Goal: Information Seeking & Learning: Learn about a topic

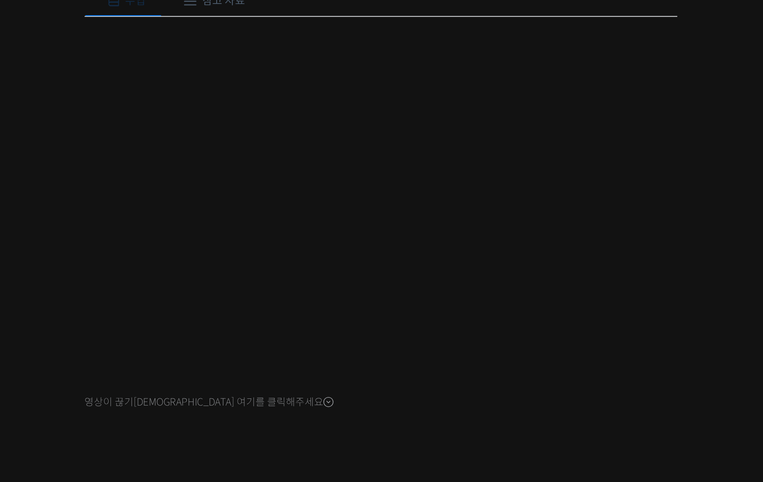
scroll to position [348, 0]
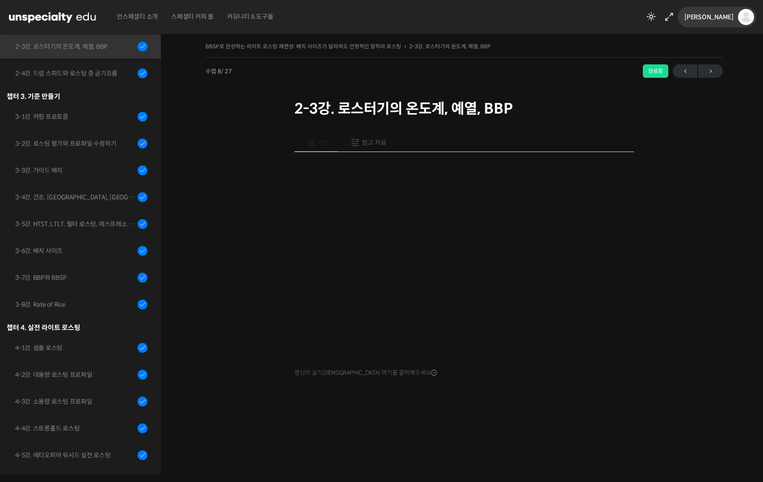
click at [727, 15] on span "[PERSON_NAME]" at bounding box center [709, 17] width 49 height 8
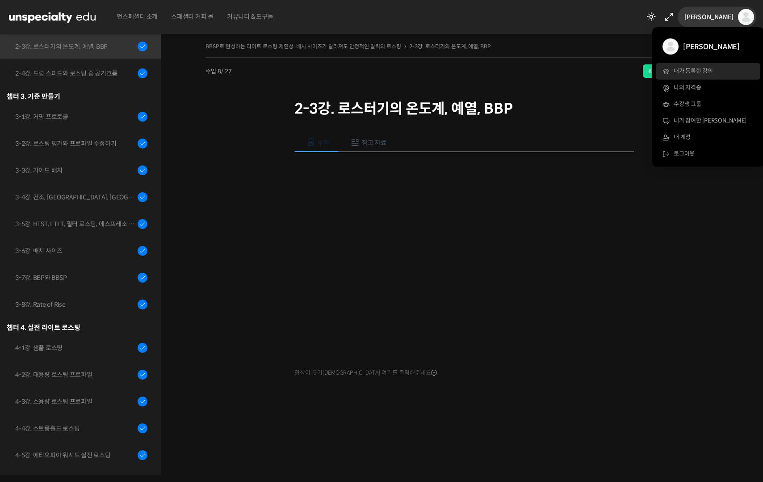
click at [694, 75] on link "내가 등록한 강의" at bounding box center [708, 71] width 105 height 17
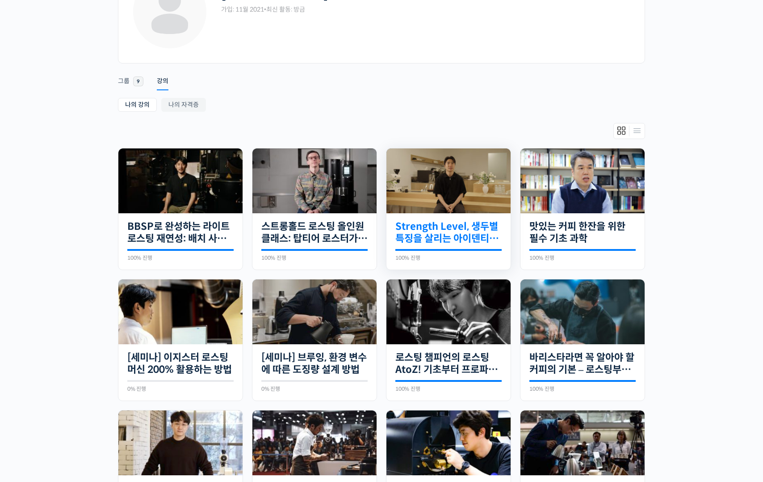
scroll to position [147, 0]
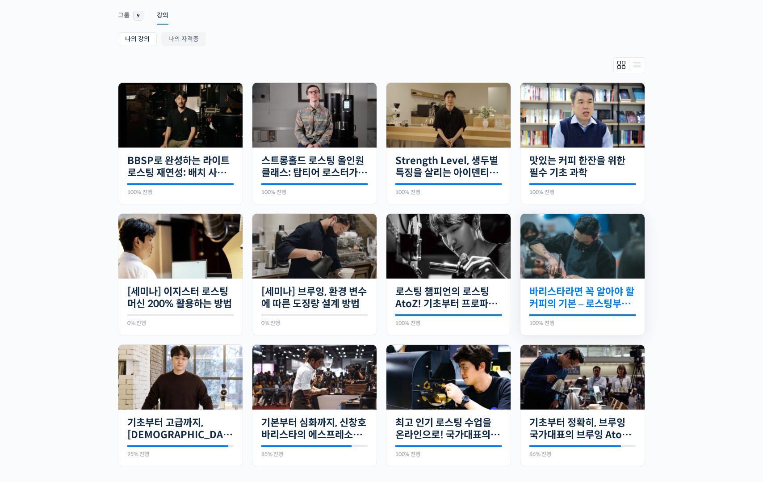
click at [607, 299] on link "바리스타라면 꼭 알아야 할 커피의 기본 – 로스팅부터 에스프레소까지" at bounding box center [583, 298] width 106 height 25
click at [616, 292] on link "바리스타라면 꼭 알아야 할 커피의 기본 – 로스팅부터 에스프레소까지" at bounding box center [583, 298] width 106 height 25
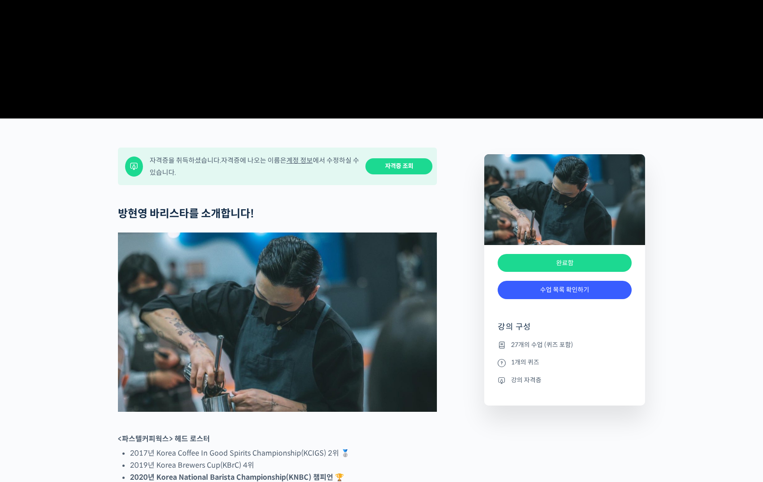
scroll to position [349, 0]
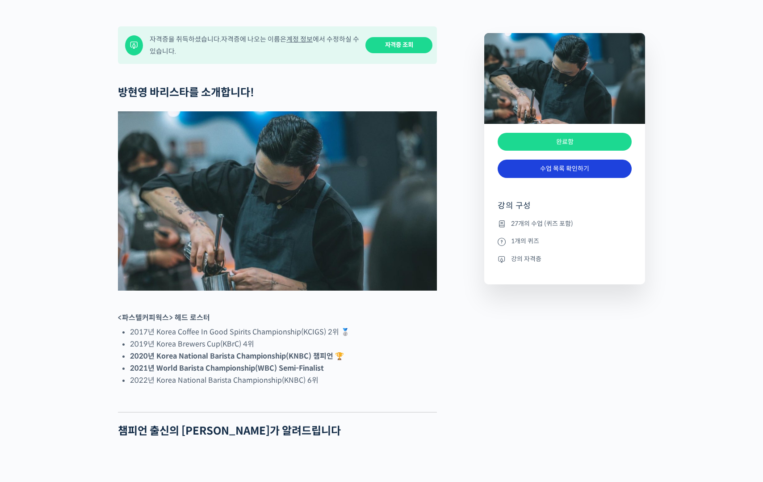
click at [587, 178] on link "수업 목록 확인하기" at bounding box center [565, 169] width 134 height 18
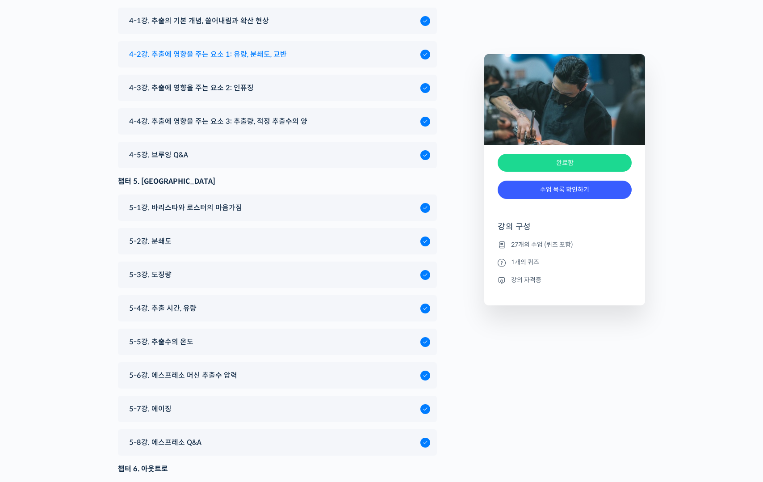
scroll to position [4317, 0]
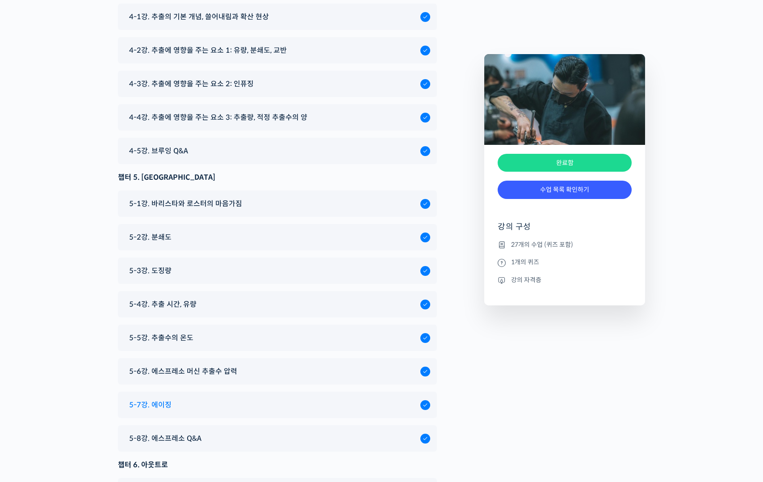
click at [247, 399] on div "5-7강. 에이징" at bounding box center [273, 405] width 296 height 12
click at [175, 392] on div "5-7강. 에이징" at bounding box center [277, 405] width 319 height 26
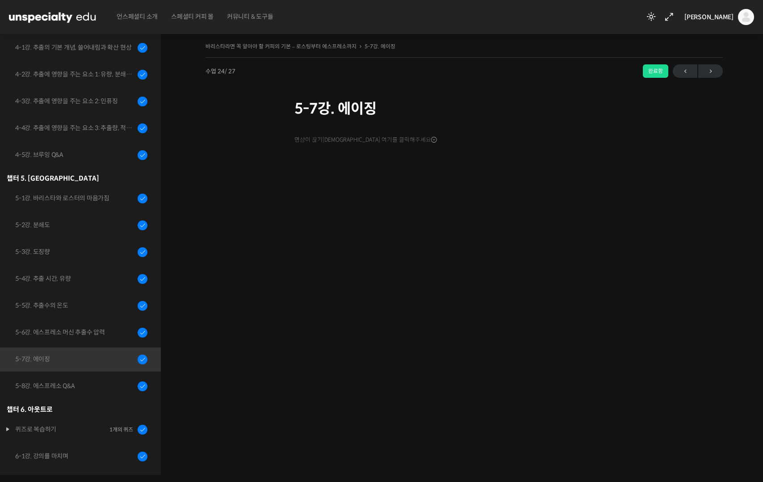
scroll to position [500, 0]
click at [623, 369] on div at bounding box center [465, 378] width 340 height 19
